Goal: Information Seeking & Learning: Learn about a topic

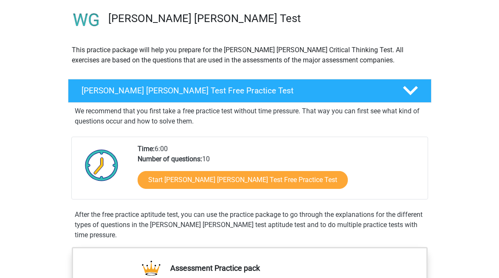
scroll to position [67, 0]
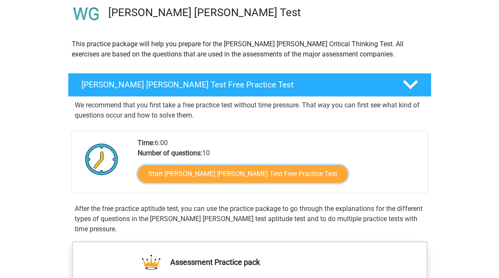
click at [231, 180] on link "Start Watson Glaser Test Free Practice Test" at bounding box center [243, 174] width 210 height 18
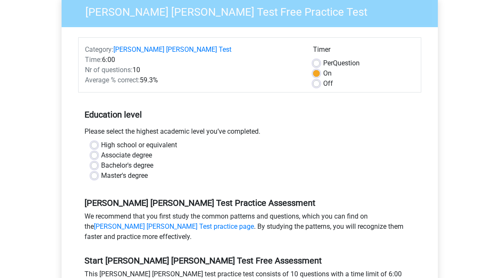
scroll to position [100, 0]
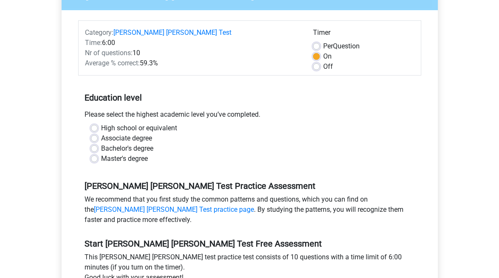
click at [101, 123] on label "High school or equivalent" at bounding box center [139, 128] width 76 height 10
click at [94, 123] on input "High school or equivalent" at bounding box center [94, 127] width 7 height 8
radio input "true"
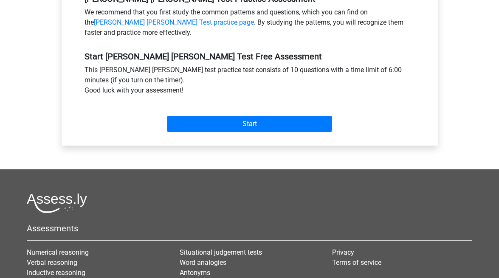
scroll to position [276, 0]
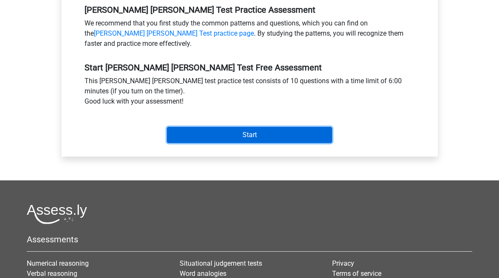
click at [216, 127] on input "Start" at bounding box center [249, 135] width 165 height 16
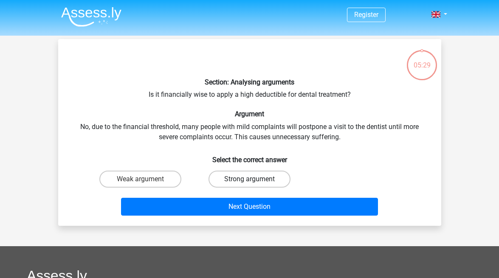
click at [227, 176] on label "Strong argument" at bounding box center [249, 179] width 82 height 17
click at [249, 179] on input "Strong argument" at bounding box center [252, 182] width 6 height 6
radio input "true"
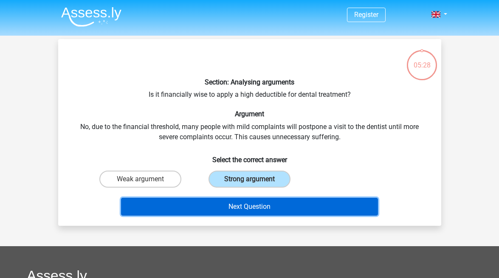
click at [229, 209] on button "Next Question" at bounding box center [249, 207] width 257 height 18
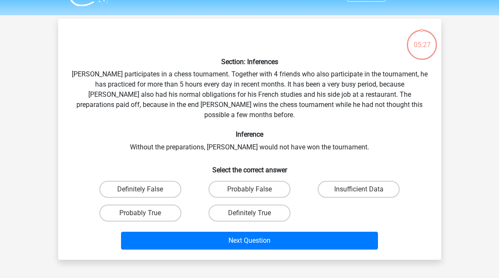
scroll to position [39, 0]
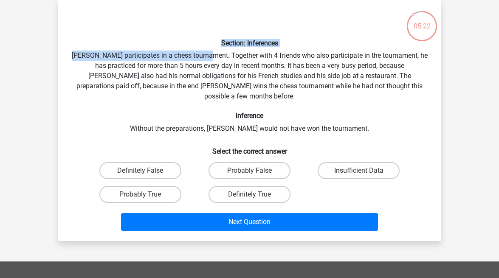
drag, startPoint x: 152, startPoint y: 32, endPoint x: 214, endPoint y: 55, distance: 66.5
click at [214, 55] on div "Section: Inferences Pablo participates in a chess tournament. Together with 4 f…" at bounding box center [250, 121] width 376 height 228
click at [312, 49] on div "Section: Inferences Pablo participates in a chess tournament. Together with 4 f…" at bounding box center [250, 121] width 376 height 228
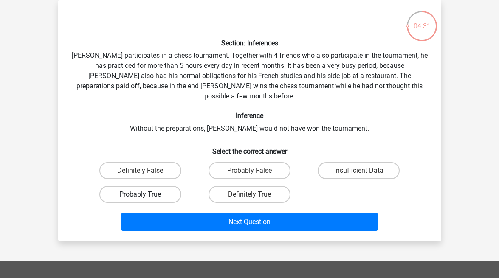
click at [147, 186] on label "Probably True" at bounding box center [140, 194] width 82 height 17
click at [146, 194] on input "Probably True" at bounding box center [143, 197] width 6 height 6
radio input "true"
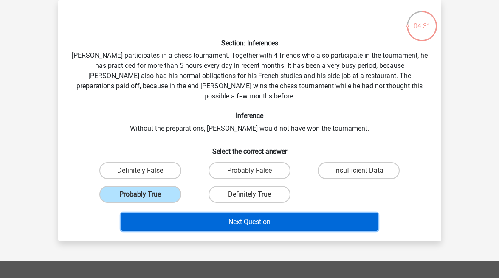
click at [194, 213] on button "Next Question" at bounding box center [249, 222] width 257 height 18
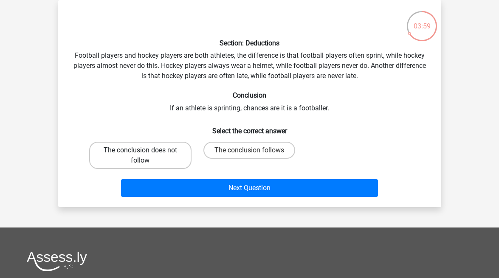
click at [158, 161] on label "The conclusion does not follow" at bounding box center [140, 155] width 102 height 27
click at [146, 156] on input "The conclusion does not follow" at bounding box center [143, 153] width 6 height 6
radio input "true"
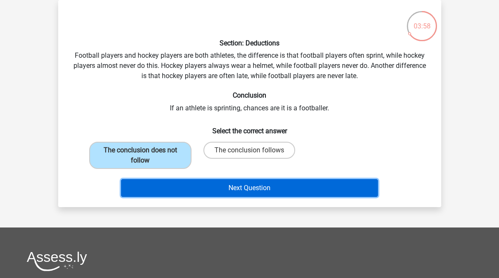
click at [260, 191] on button "Next Question" at bounding box center [249, 188] width 257 height 18
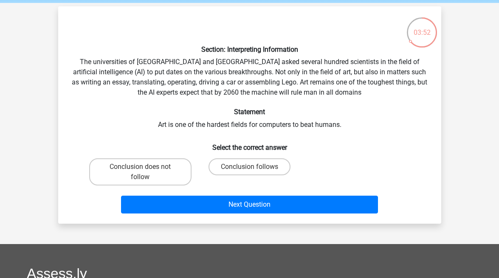
scroll to position [33, 0]
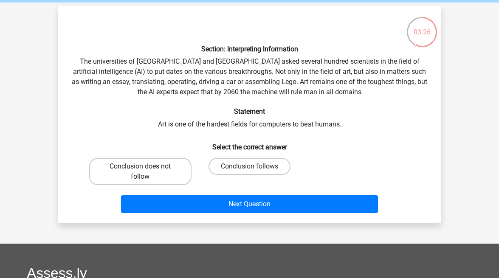
click at [131, 173] on label "Conclusion does not follow" at bounding box center [140, 171] width 102 height 27
click at [140, 172] on input "Conclusion does not follow" at bounding box center [143, 169] width 6 height 6
radio input "true"
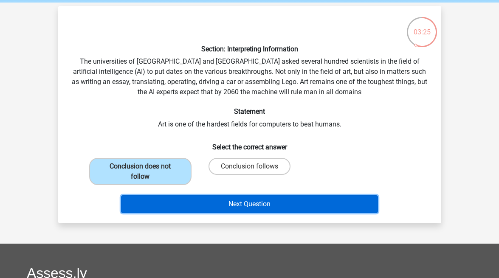
click at [161, 197] on button "Next Question" at bounding box center [249, 204] width 257 height 18
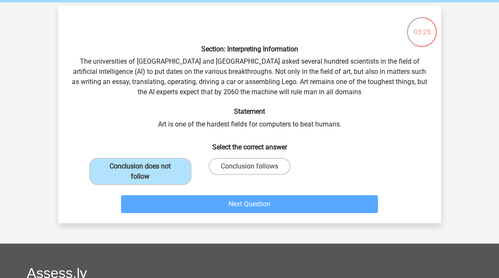
scroll to position [39, 0]
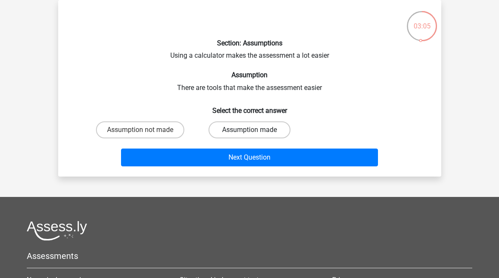
click at [230, 129] on label "Assumption made" at bounding box center [249, 129] width 82 height 17
click at [249, 130] on input "Assumption made" at bounding box center [252, 133] width 6 height 6
radio input "true"
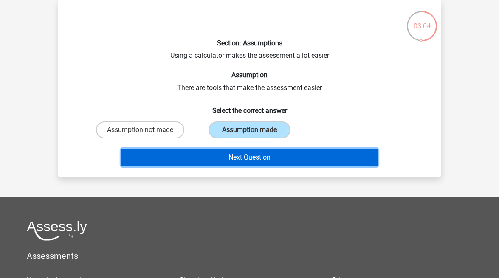
click at [229, 160] on button "Next Question" at bounding box center [249, 158] width 257 height 18
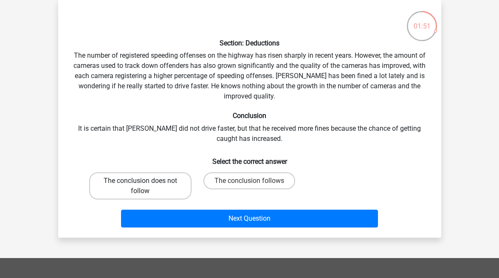
click at [155, 197] on label "The conclusion does not follow" at bounding box center [140, 185] width 102 height 27
click at [146, 186] on input "The conclusion does not follow" at bounding box center [143, 184] width 6 height 6
radio input "true"
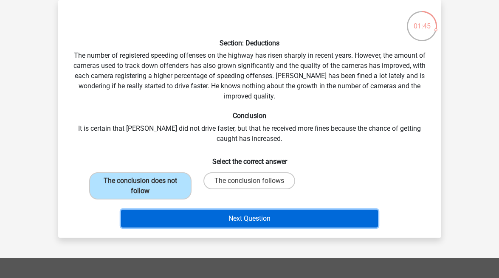
click at [192, 222] on button "Next Question" at bounding box center [249, 219] width 257 height 18
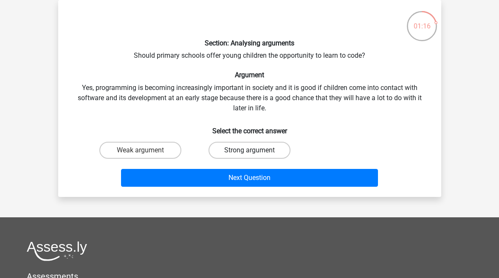
click at [265, 148] on label "Strong argument" at bounding box center [249, 150] width 82 height 17
click at [255, 150] on input "Strong argument" at bounding box center [252, 153] width 6 height 6
radio input "true"
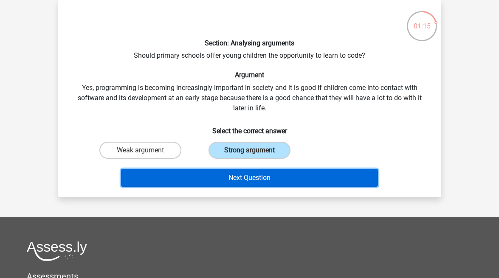
click at [262, 175] on button "Next Question" at bounding box center [249, 178] width 257 height 18
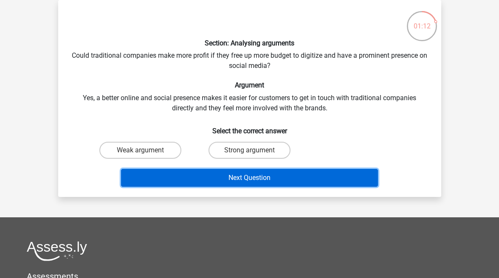
click at [267, 177] on button "Next Question" at bounding box center [249, 178] width 257 height 18
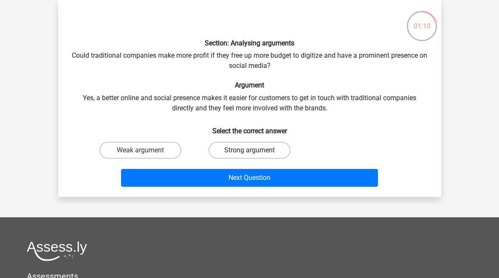
click at [220, 150] on label "Strong argument" at bounding box center [249, 150] width 82 height 17
click at [249, 150] on input "Strong argument" at bounding box center [252, 153] width 6 height 6
radio input "true"
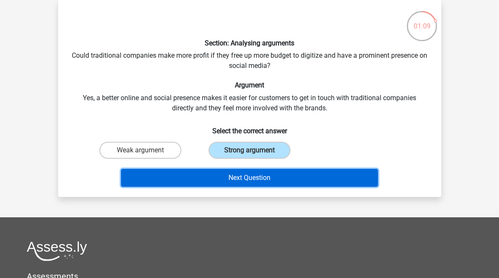
click at [220, 172] on button "Next Question" at bounding box center [249, 178] width 257 height 18
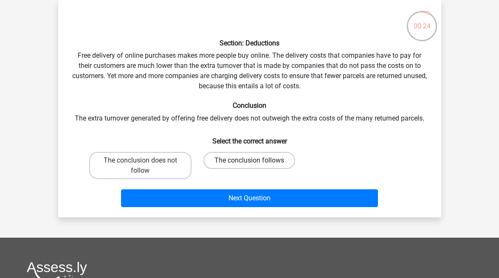
click at [230, 162] on label "The conclusion follows" at bounding box center [249, 160] width 92 height 17
click at [249, 162] on input "The conclusion follows" at bounding box center [252, 163] width 6 height 6
radio input "true"
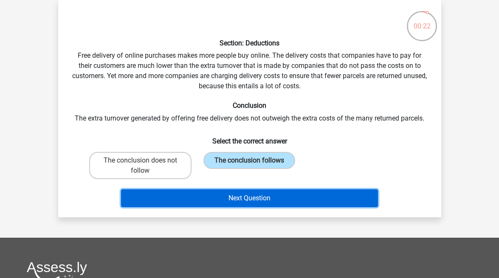
click at [220, 201] on button "Next Question" at bounding box center [249, 198] width 257 height 18
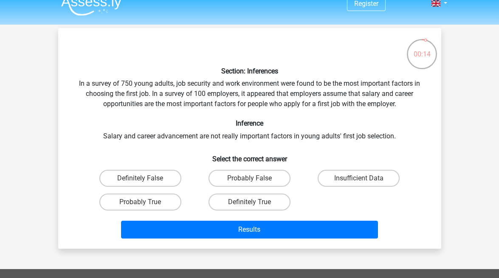
scroll to position [14, 0]
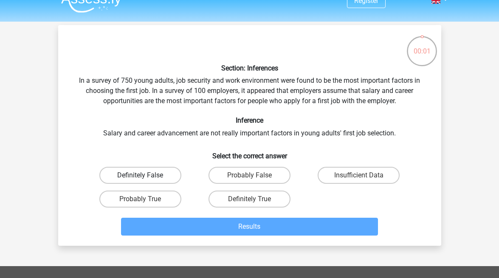
click at [150, 174] on label "Definitely False" at bounding box center [140, 175] width 82 height 17
click at [146, 175] on input "Definitely False" at bounding box center [143, 178] width 6 height 6
radio input "true"
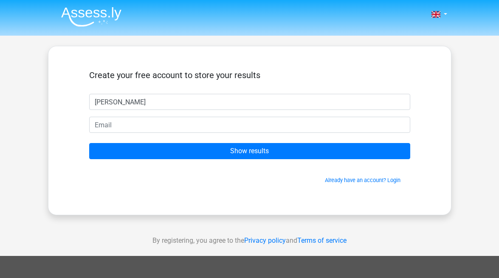
type input "Sameera"
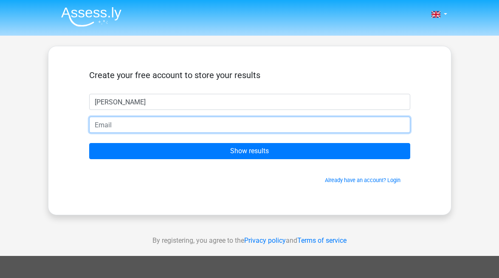
click at [132, 128] on input "email" at bounding box center [249, 125] width 321 height 16
type input "sameeraibrahim244@gmail.com"
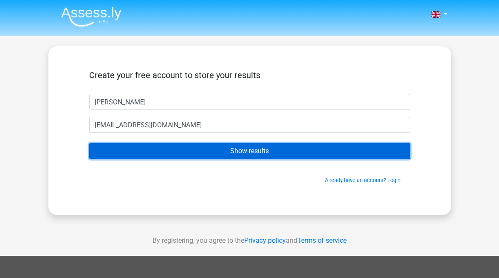
click at [177, 149] on input "Show results" at bounding box center [249, 151] width 321 height 16
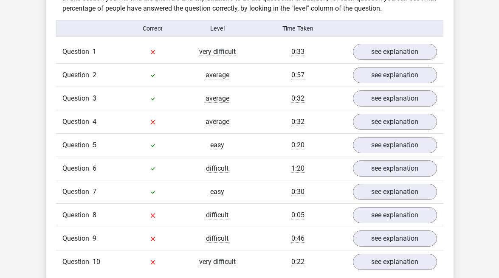
scroll to position [671, 0]
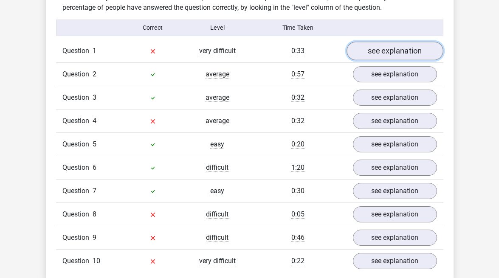
click at [391, 43] on link "see explanation" at bounding box center [394, 51] width 97 height 19
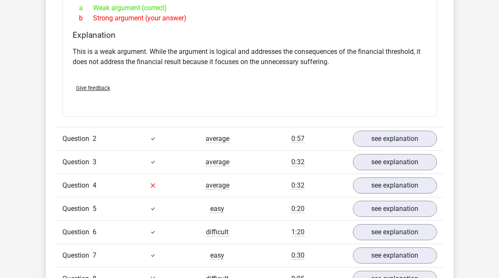
scroll to position [841, 0]
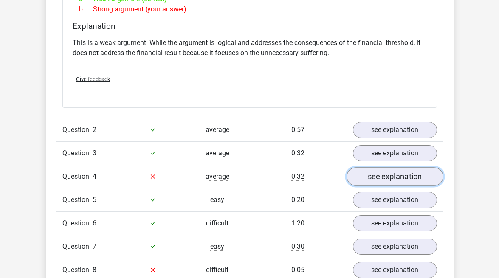
click at [370, 167] on link "see explanation" at bounding box center [394, 176] width 97 height 19
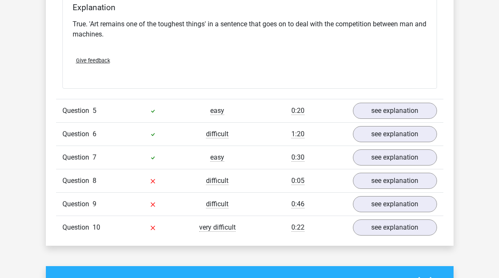
scroll to position [1152, 0]
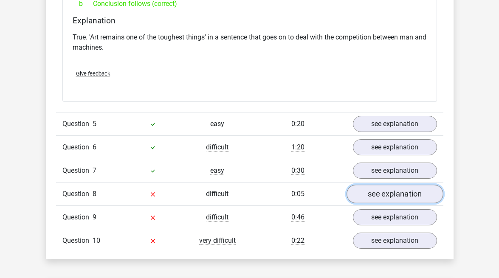
click at [370, 185] on link "see explanation" at bounding box center [394, 194] width 97 height 19
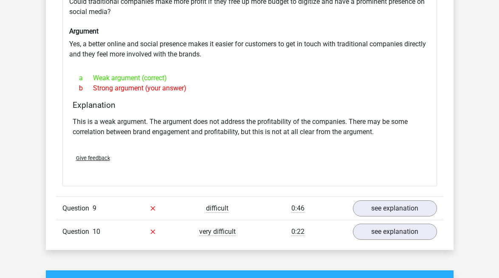
scroll to position [1387, 0]
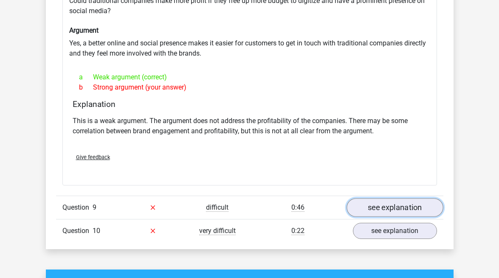
click at [367, 198] on link "see explanation" at bounding box center [394, 207] width 97 height 19
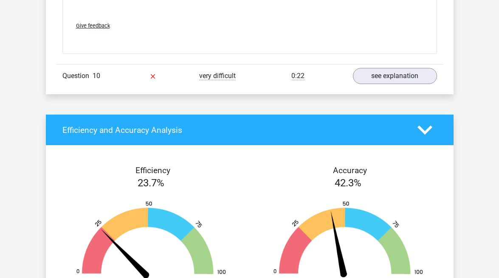
scroll to position [2004, 0]
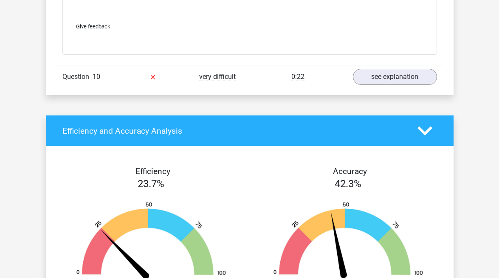
click at [384, 70] on div "Question 10 very difficult 0:22 see explanation" at bounding box center [249, 76] width 387 height 23
click at [383, 68] on link "see explanation" at bounding box center [394, 77] width 97 height 19
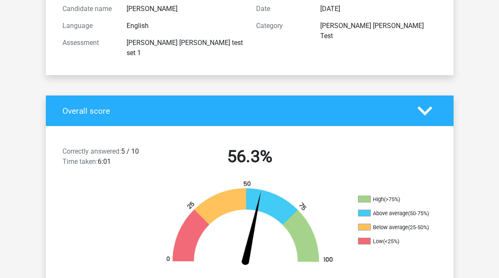
scroll to position [177, 0]
